Goal: Task Accomplishment & Management: Manage account settings

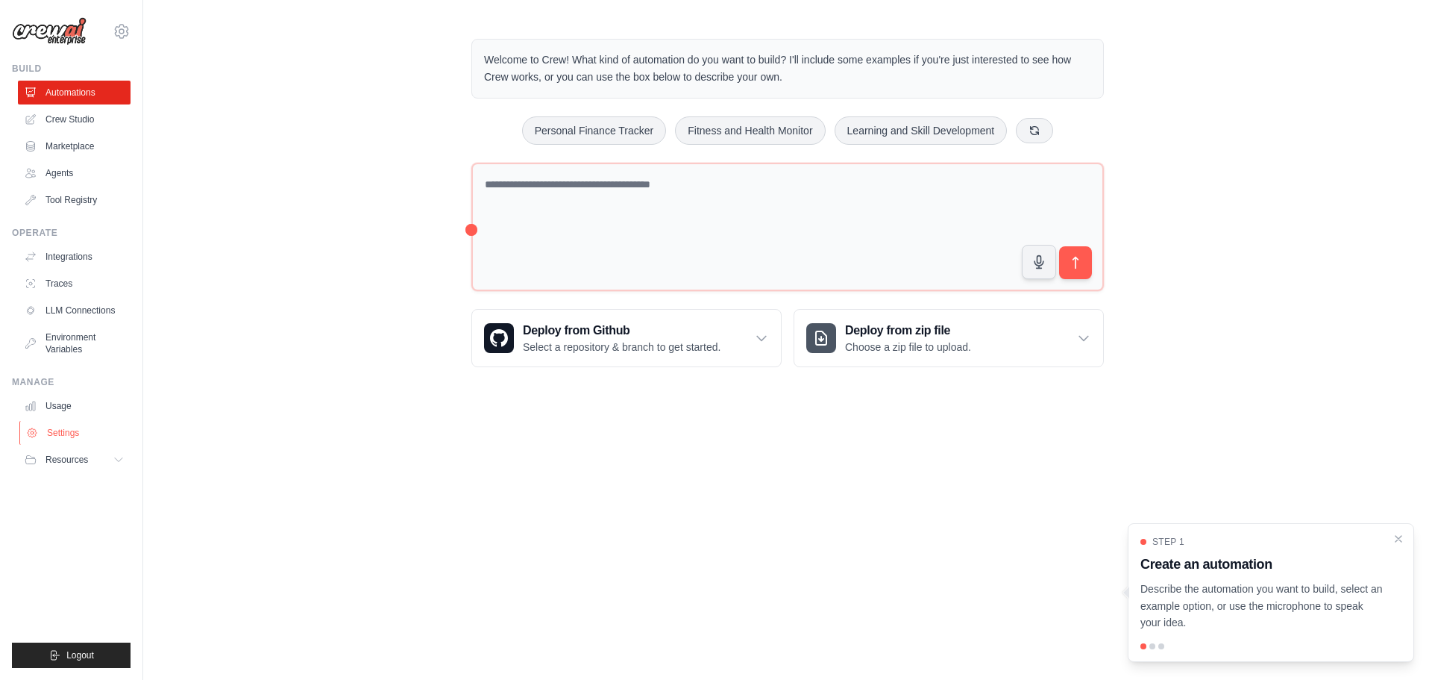
click at [84, 436] on link "Settings" at bounding box center [75, 433] width 113 height 24
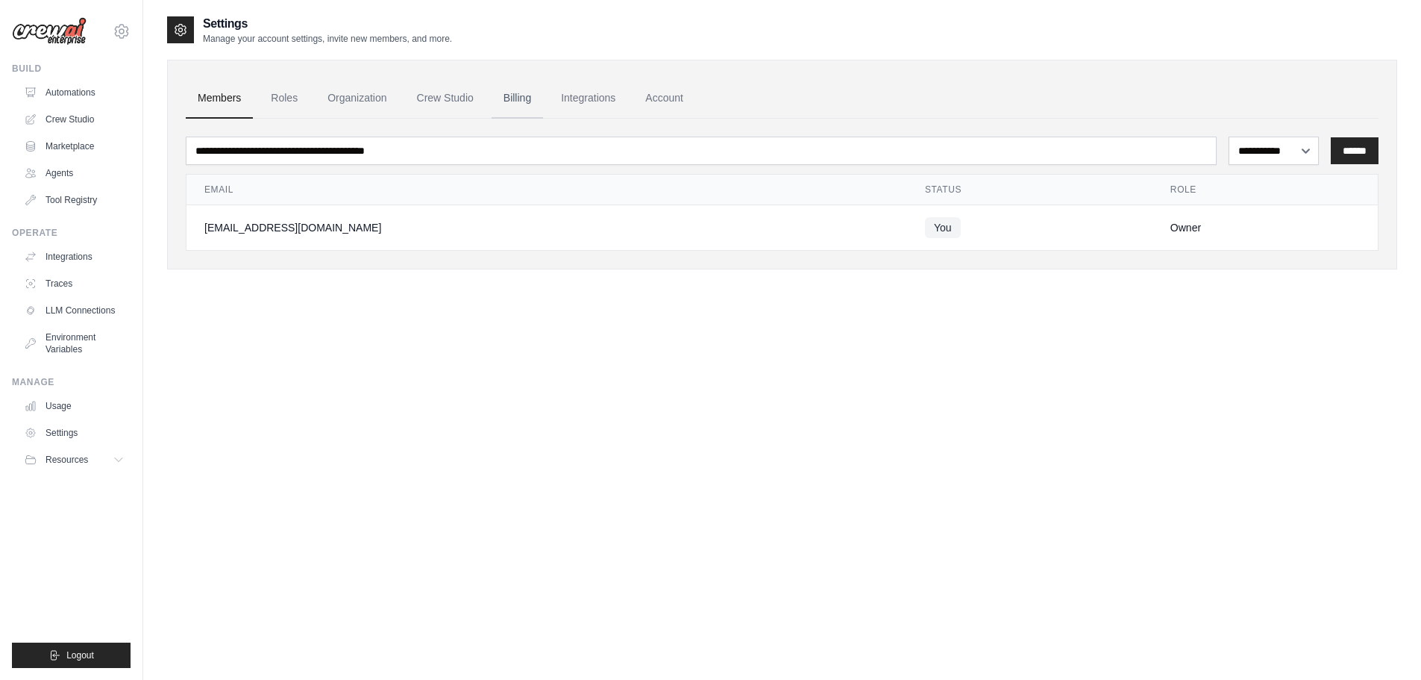
click at [515, 102] on link "Billing" at bounding box center [517, 98] width 51 height 40
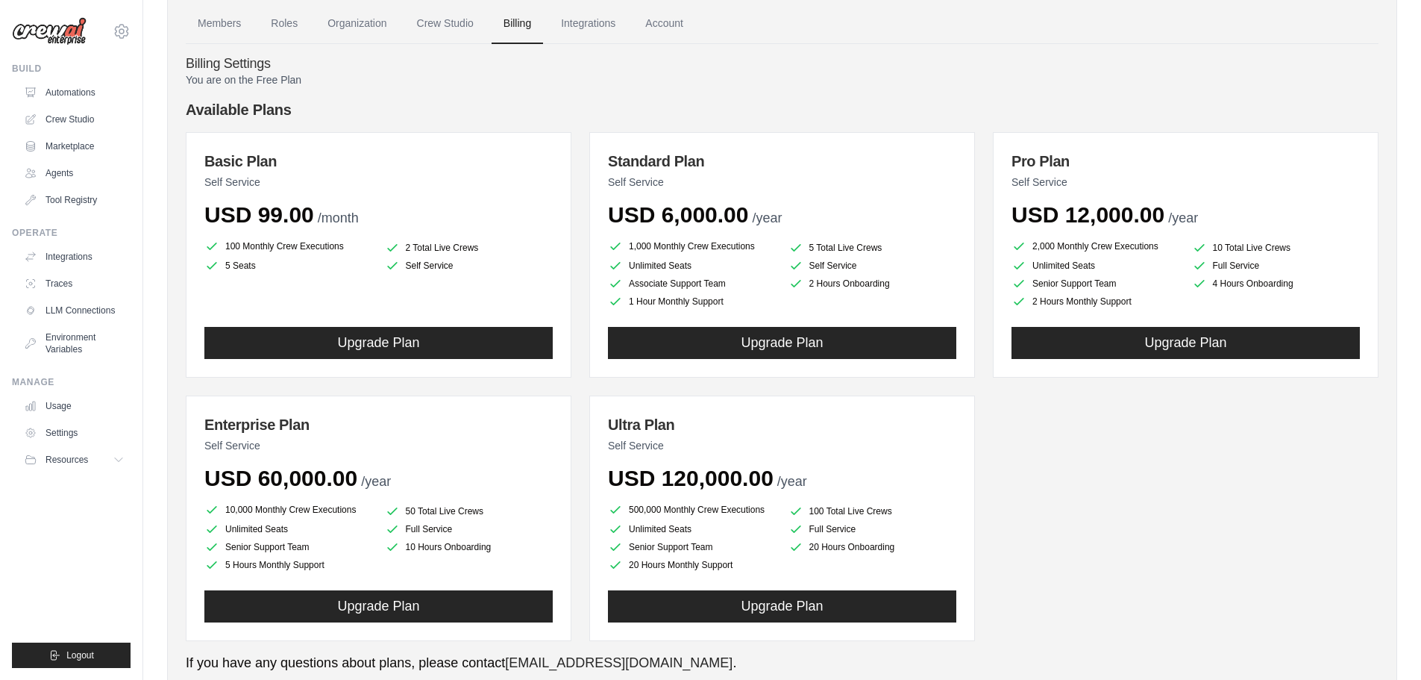
scroll to position [125, 0]
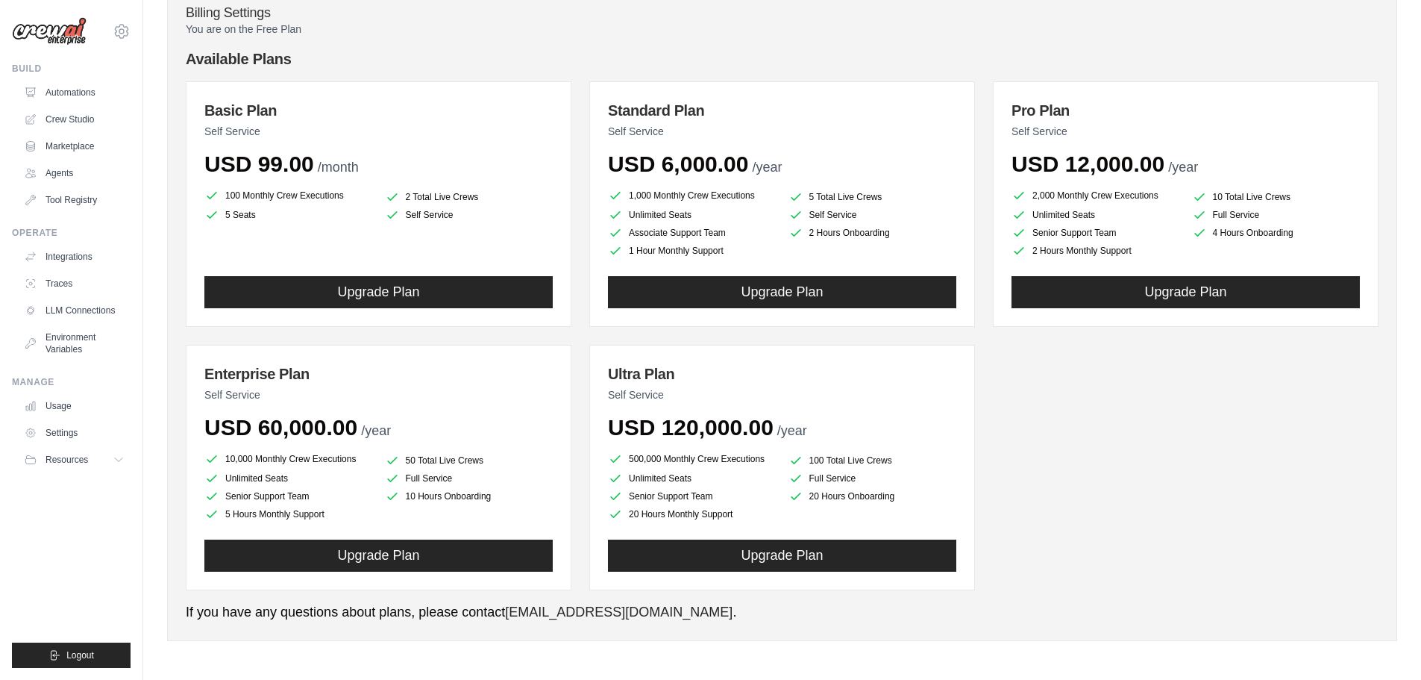
drag, startPoint x: 178, startPoint y: 46, endPoint x: 1006, endPoint y: 564, distance: 976.3
click at [1006, 564] on div "Members Roles Organization Crew Studio Billing Integrations Account Billing Set…" at bounding box center [782, 287] width 1230 height 706
copy div "Available Plans Basic Plan Self Service USD 99.00 /month 100 Monthly Crew Execu…"
click at [835, 45] on div "You are on the Free Plan Available Plans Basic Plan Self Service USD 99.00 /mon…" at bounding box center [782, 322] width 1193 height 600
click at [85, 176] on link "Agents" at bounding box center [75, 173] width 113 height 24
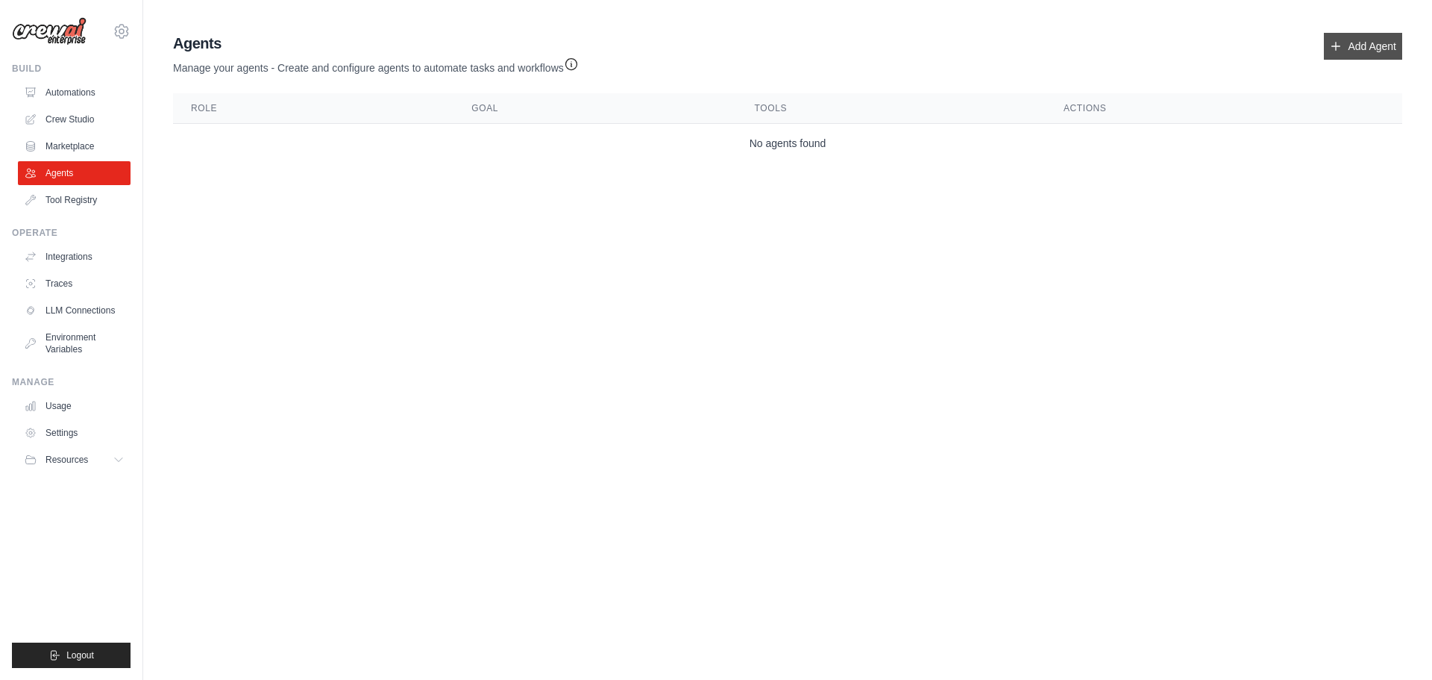
click at [1353, 35] on link "Add Agent" at bounding box center [1363, 46] width 78 height 27
